Goal: Find specific page/section: Find specific page/section

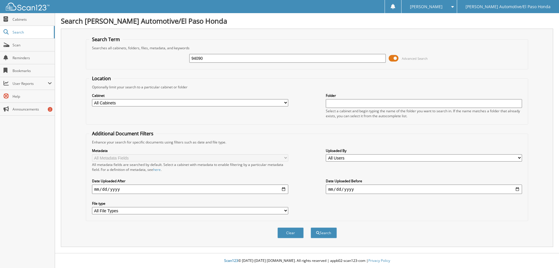
type input "94090"
click at [311, 227] on button "Search" at bounding box center [324, 232] width 26 height 11
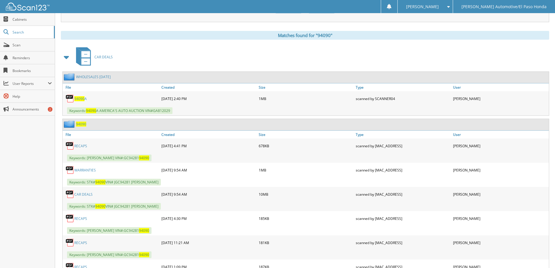
scroll to position [233, 0]
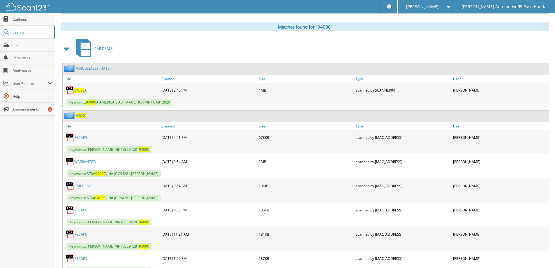
click at [89, 163] on link "WARRANTIES" at bounding box center [85, 161] width 22 height 5
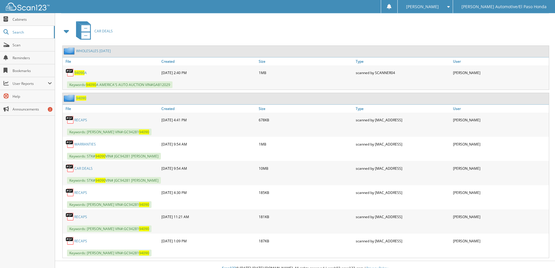
scroll to position [258, 0]
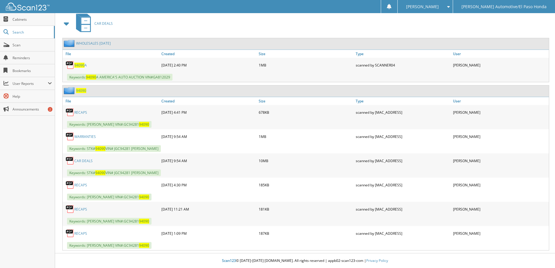
click at [83, 162] on link "CAR DEALS" at bounding box center [83, 160] width 18 height 5
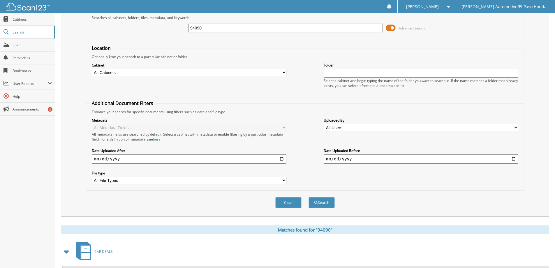
scroll to position [0, 0]
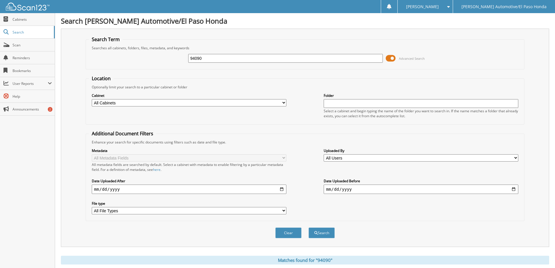
click at [230, 59] on input "94090" at bounding box center [285, 58] width 195 height 9
paste input "5013"
type input "50130"
click at [309, 227] on button "Search" at bounding box center [322, 232] width 26 height 11
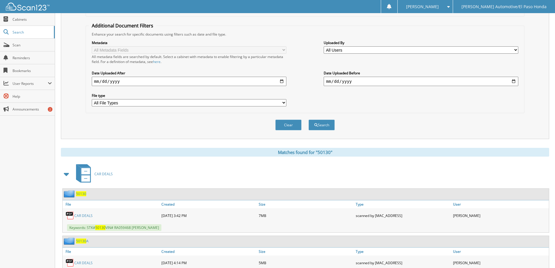
scroll to position [117, 0]
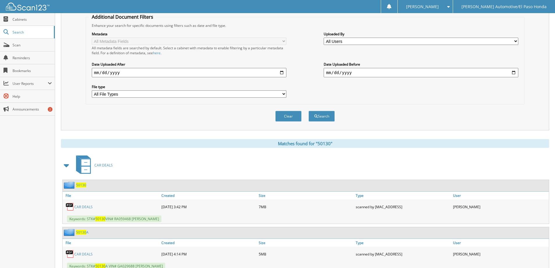
click at [90, 204] on div "CAR DEALS" at bounding box center [111, 207] width 97 height 12
click at [90, 207] on link "CAR DEALS" at bounding box center [83, 206] width 18 height 5
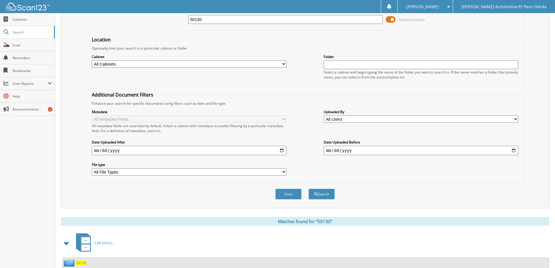
scroll to position [0, 0]
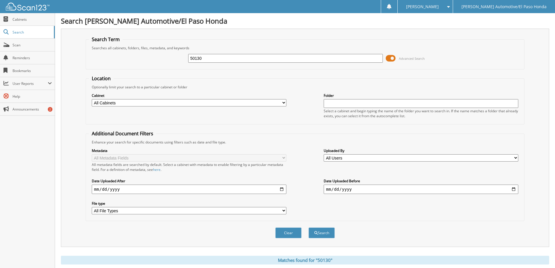
click at [27, 6] on img at bounding box center [28, 7] width 44 height 8
